Goal: Find specific page/section: Find specific page/section

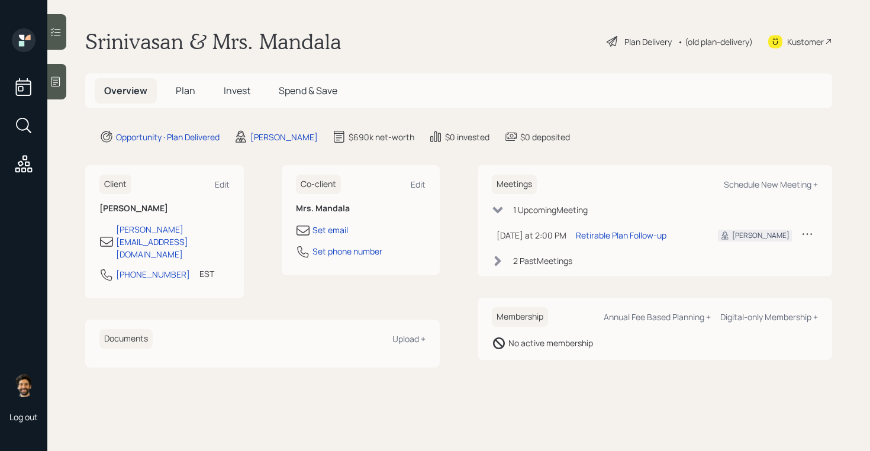
click at [718, 37] on div "• (old plan-delivery)" at bounding box center [715, 42] width 75 height 12
